Goal: Transaction & Acquisition: Purchase product/service

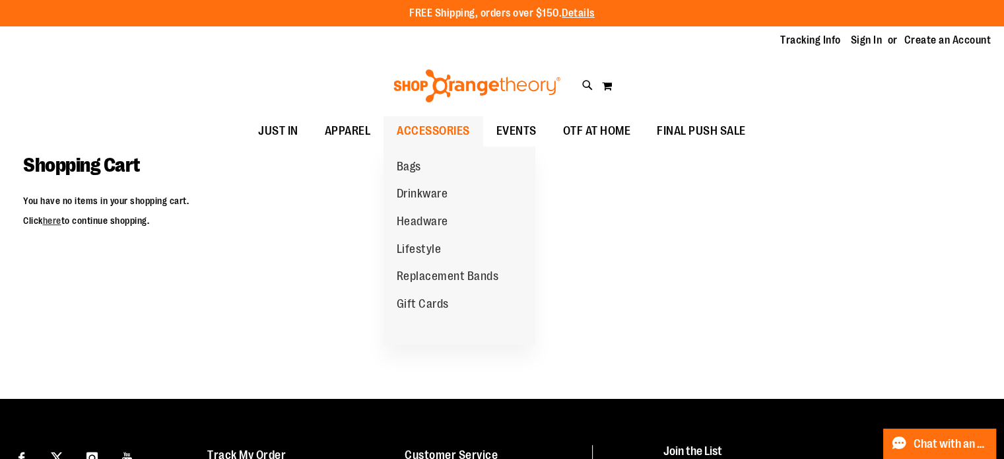
click at [448, 129] on span "ACCESSORIES" at bounding box center [433, 131] width 73 height 30
click at [461, 275] on span "Replacement Bands" at bounding box center [448, 277] width 102 height 16
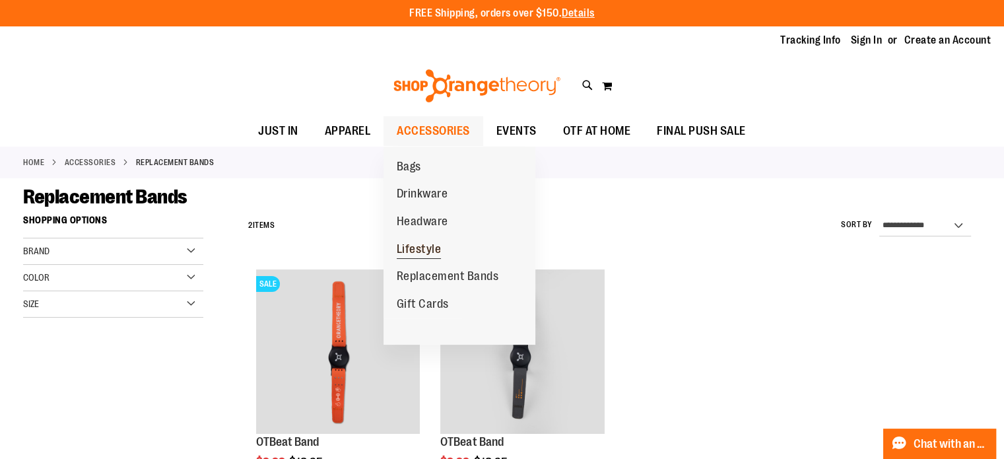
click at [418, 258] on span "Lifestyle" at bounding box center [419, 250] width 45 height 16
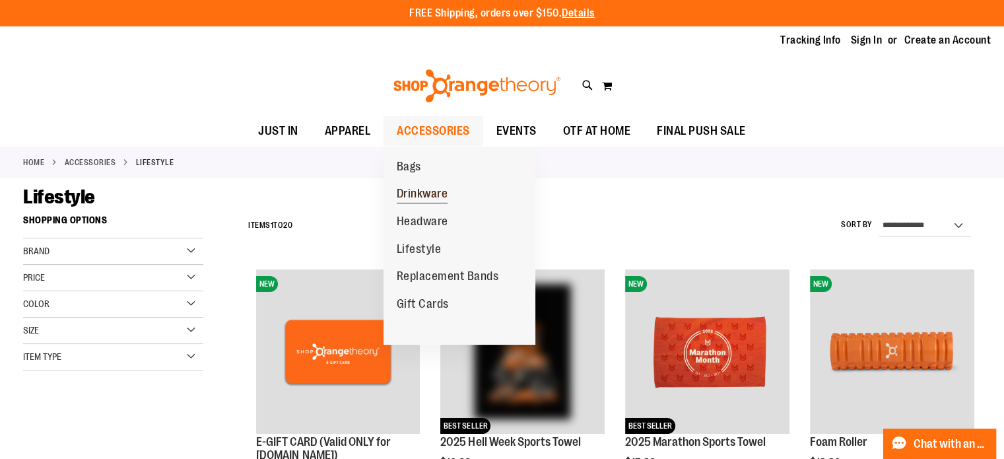
click at [423, 196] on span "Drinkware" at bounding box center [422, 195] width 51 height 16
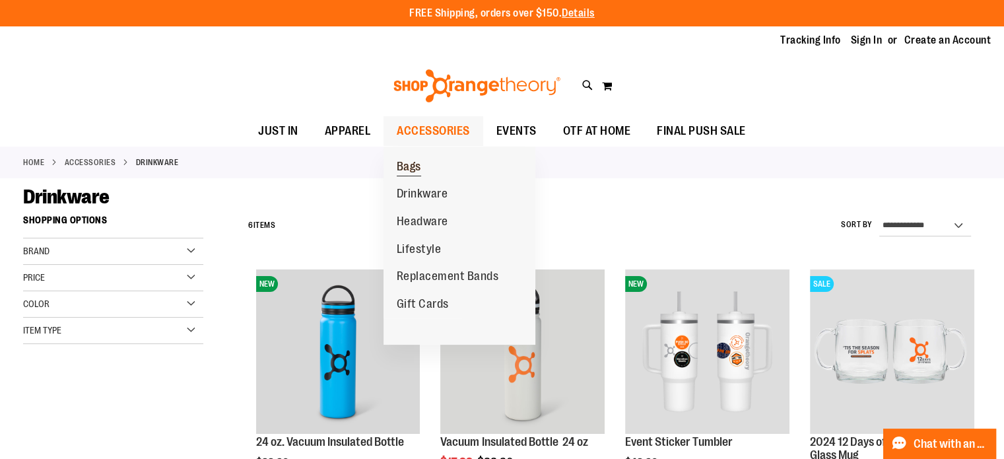
click at [408, 172] on span "Bags" at bounding box center [409, 168] width 24 height 16
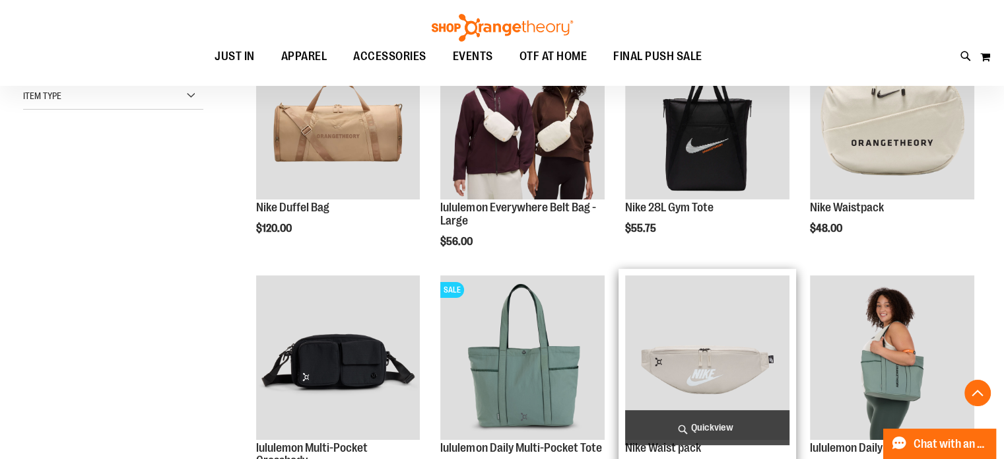
scroll to position [395, 0]
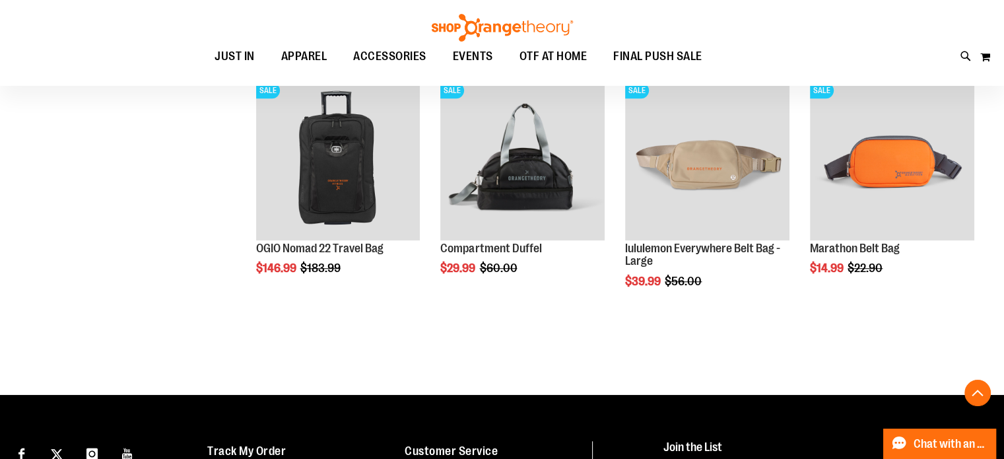
scroll to position [777, 0]
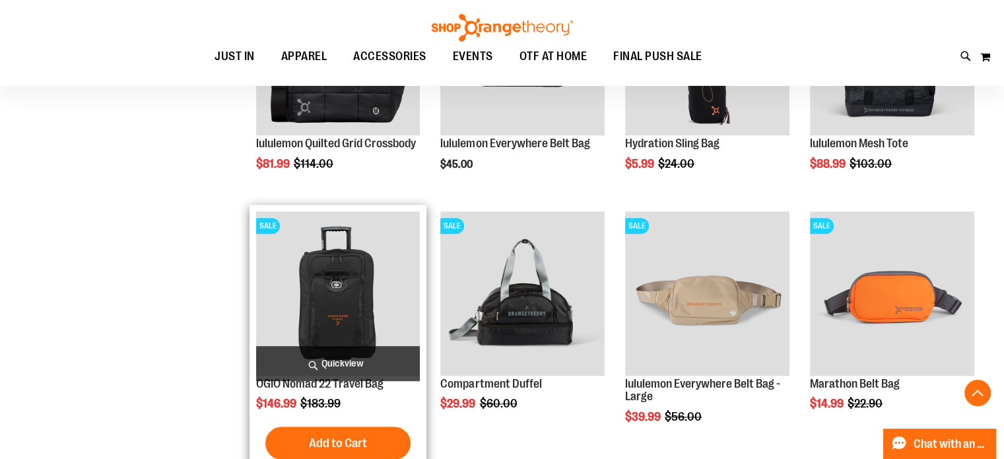
click at [320, 292] on img "product" at bounding box center [338, 293] width 164 height 164
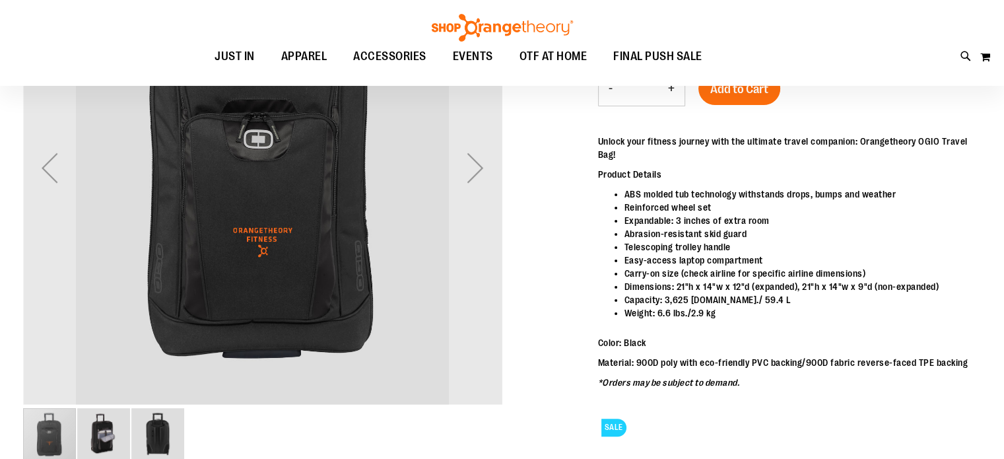
scroll to position [263, 0]
